Goal: Information Seeking & Learning: Learn about a topic

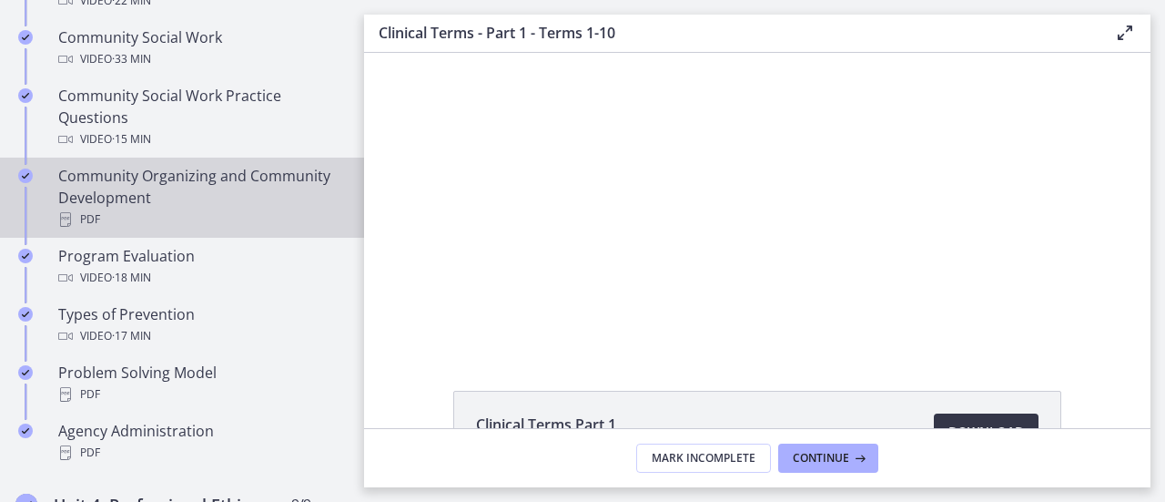
scroll to position [1001, 0]
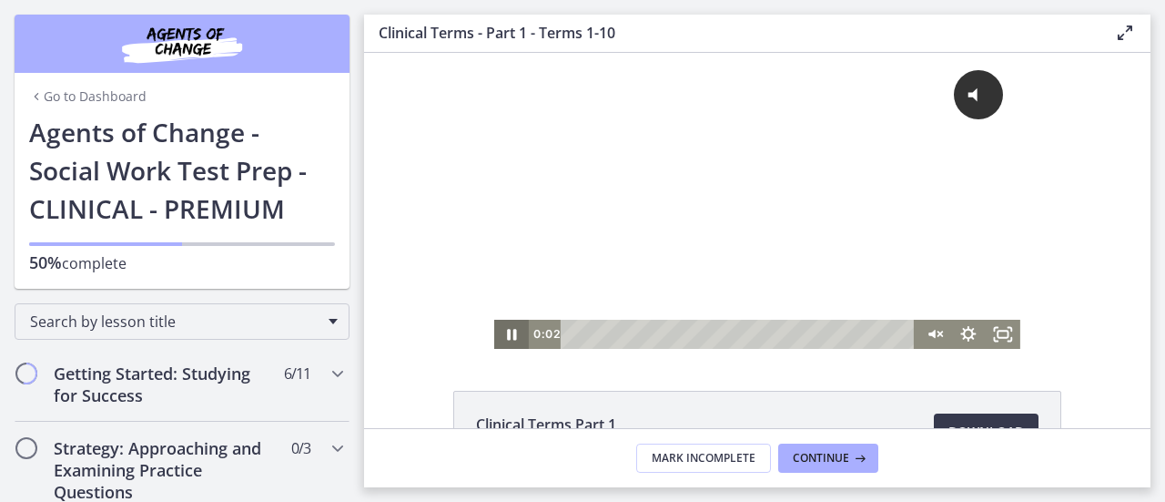
click at [507, 332] on icon "Pause" at bounding box center [511, 334] width 9 height 11
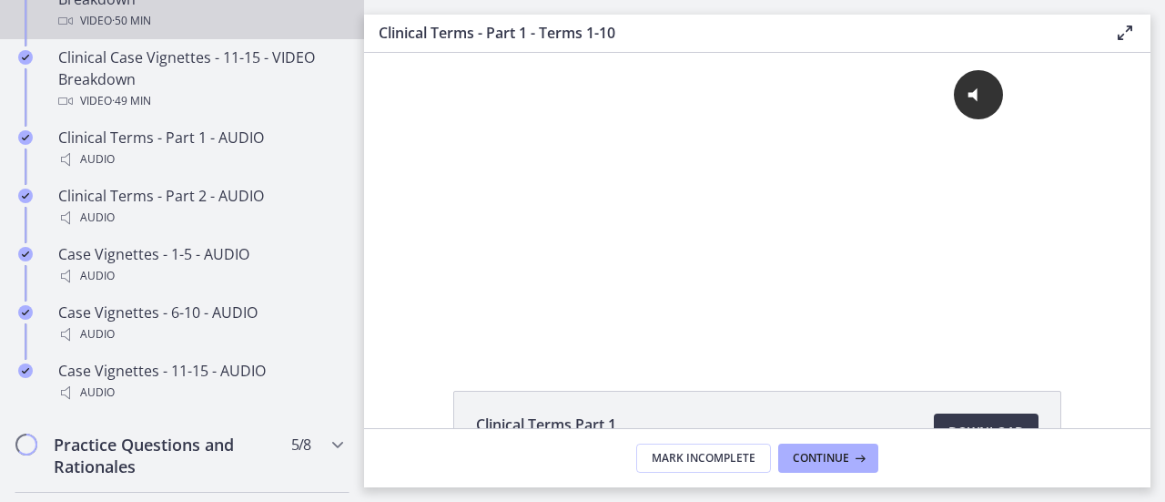
scroll to position [1730, 0]
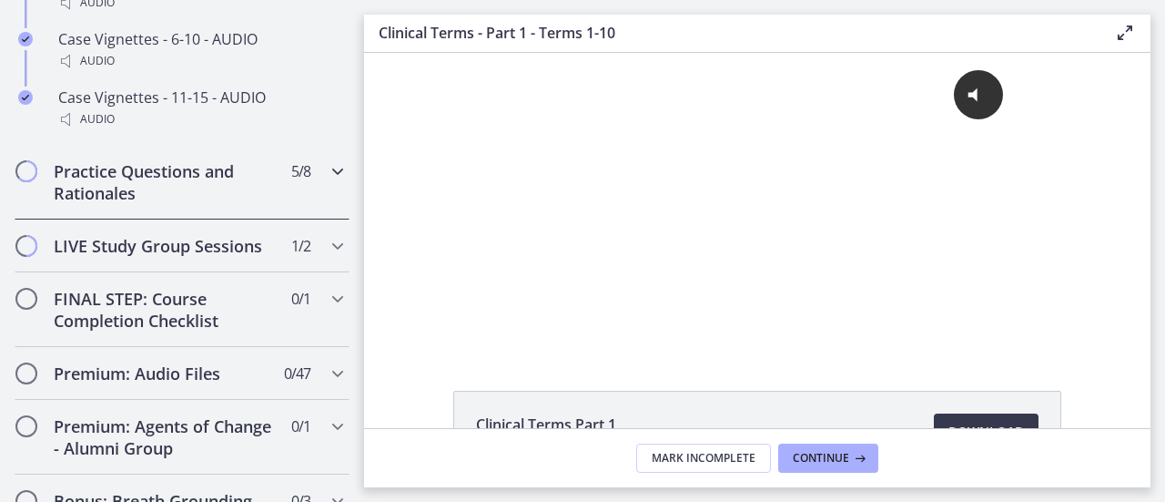
click at [217, 204] on h2 "Practice Questions and Rationales" at bounding box center [165, 182] width 222 height 44
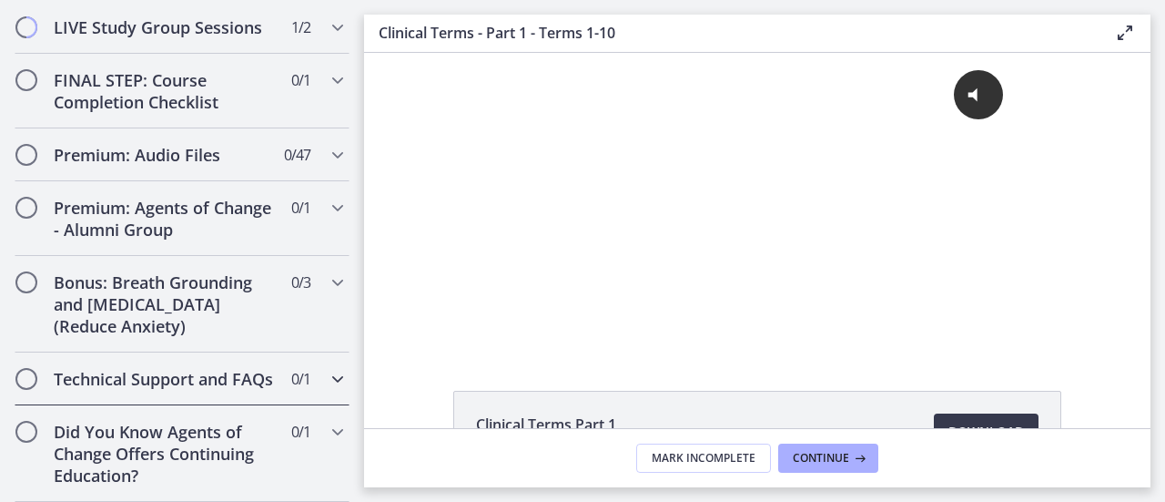
scroll to position [882, 0]
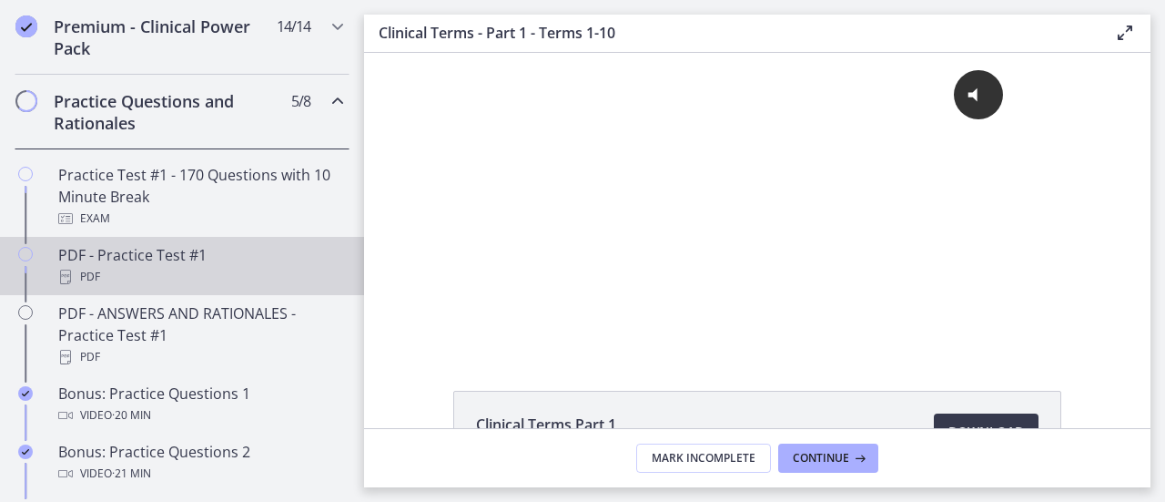
click at [218, 268] on div "PDF - Practice Test #1 PDF" at bounding box center [200, 266] width 284 height 44
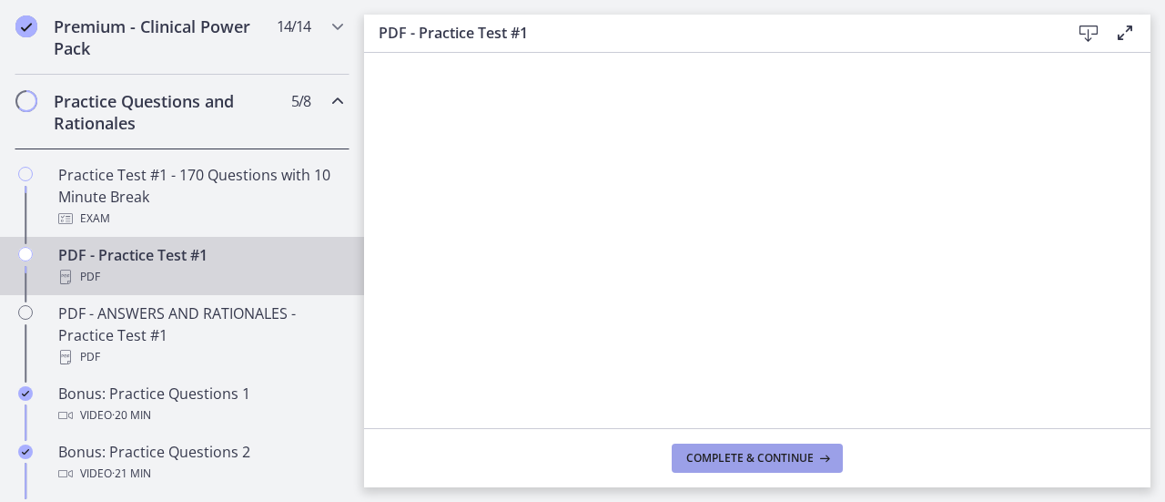
click at [779, 451] on span "Complete & continue" at bounding box center [749, 458] width 127 height 15
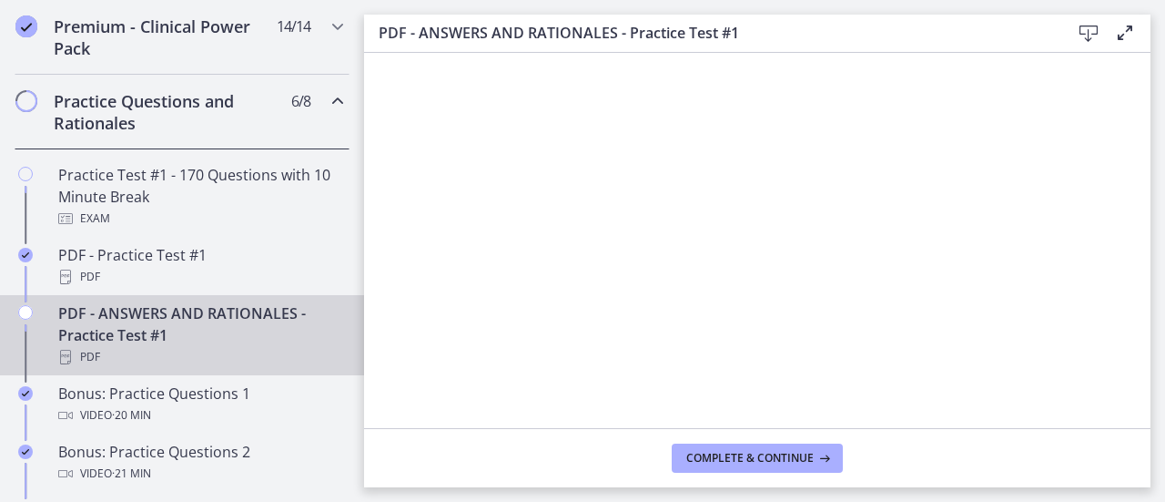
click at [173, 350] on div "PDF - ANSWERS AND RATIONALES - Practice Test #1 PDF" at bounding box center [200, 335] width 284 height 66
click at [1086, 26] on icon at bounding box center [1089, 34] width 22 height 22
